Goal: Check status: Check status

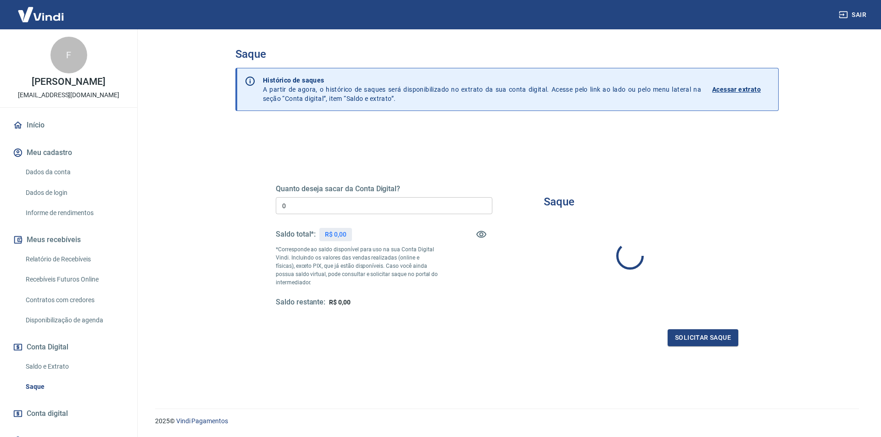
type input "R$ 0,00"
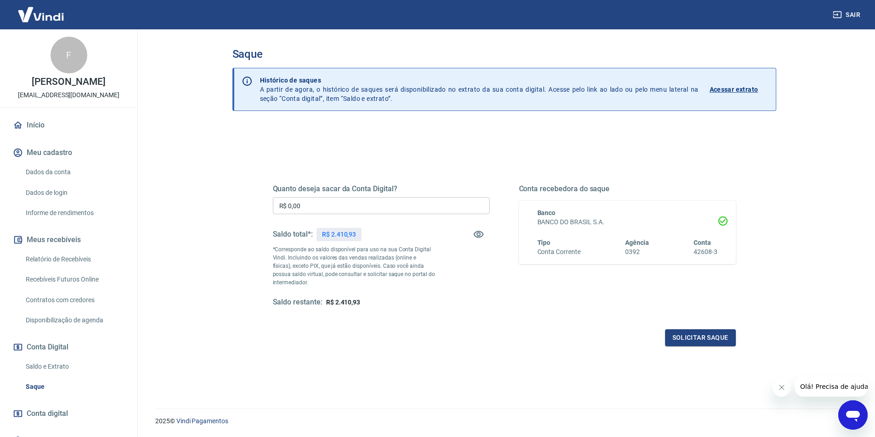
scroll to position [28, 0]
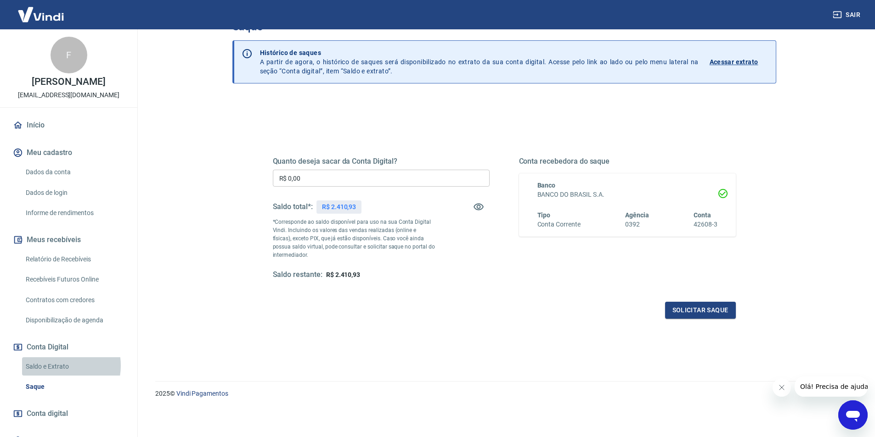
click at [54, 365] on link "Saldo e Extrato" at bounding box center [74, 367] width 104 height 19
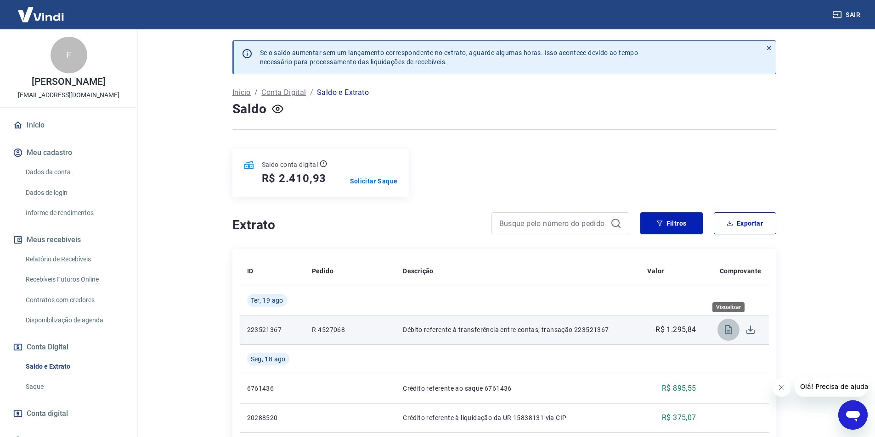
click at [728, 332] on icon "Visualizar" at bounding box center [727, 329] width 7 height 9
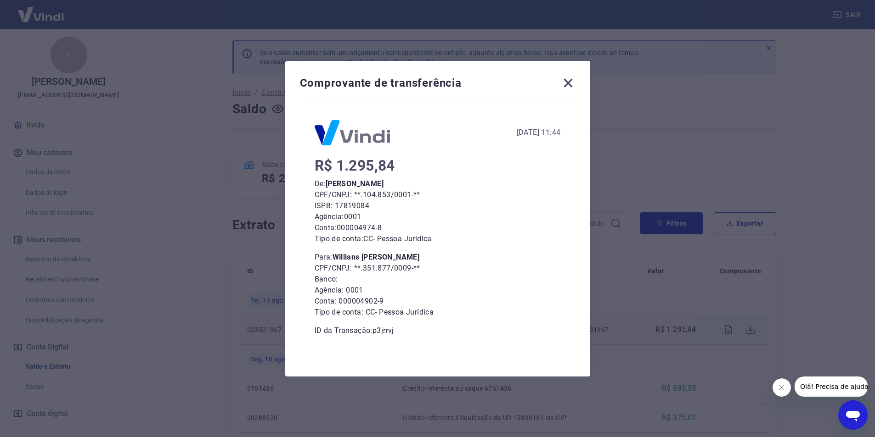
click at [570, 81] on icon at bounding box center [567, 83] width 9 height 9
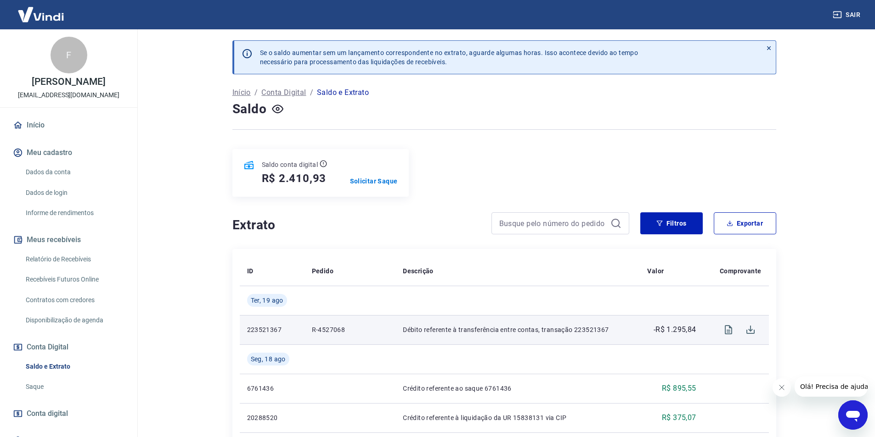
scroll to position [92, 0]
